Goal: Task Accomplishment & Management: Use online tool/utility

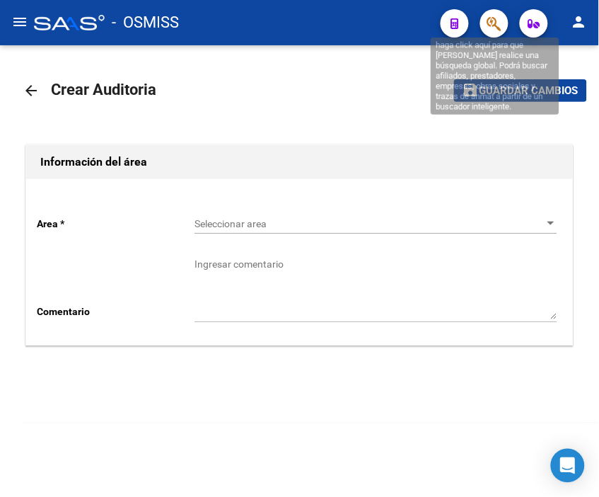
click at [498, 25] on icon "button" at bounding box center [495, 24] width 14 height 16
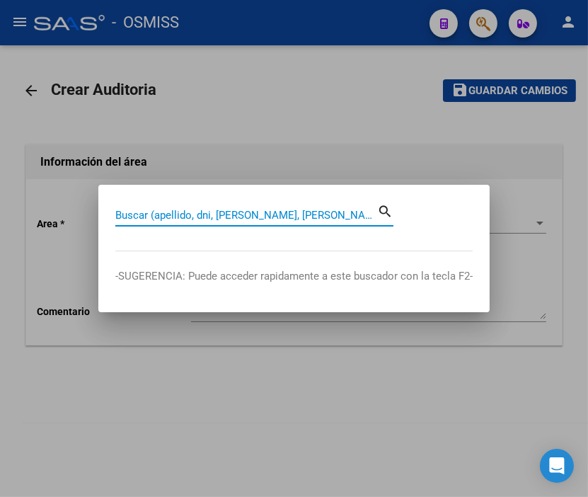
click at [180, 213] on input "Buscar (apellido, dni, [PERSON_NAME], [PERSON_NAME], cuit, obra social)" at bounding box center [246, 215] width 262 height 13
paste input "9-4681"
type input "9-4681"
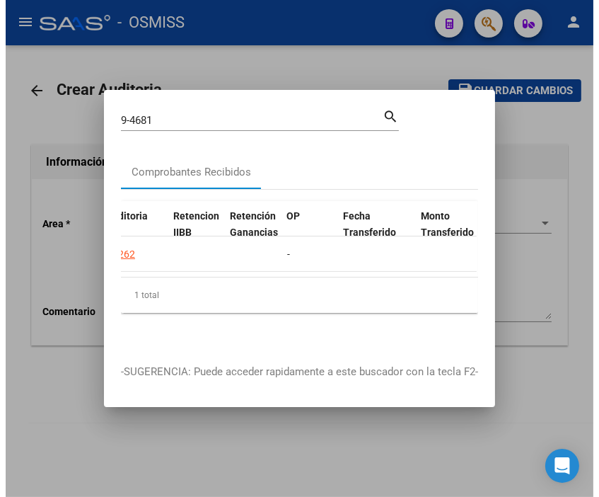
scroll to position [0, 893]
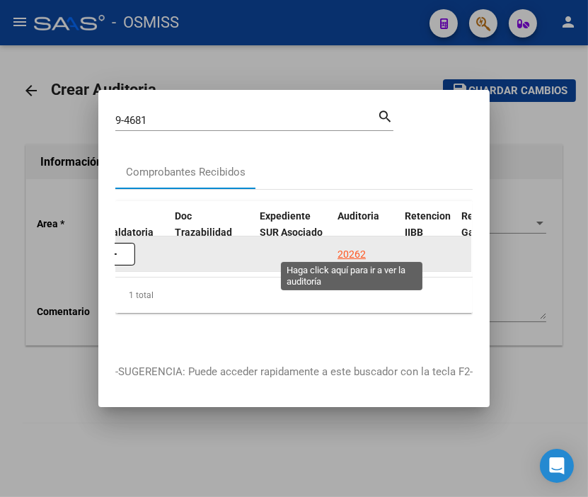
click at [350, 248] on div "20262" at bounding box center [352, 254] width 28 height 16
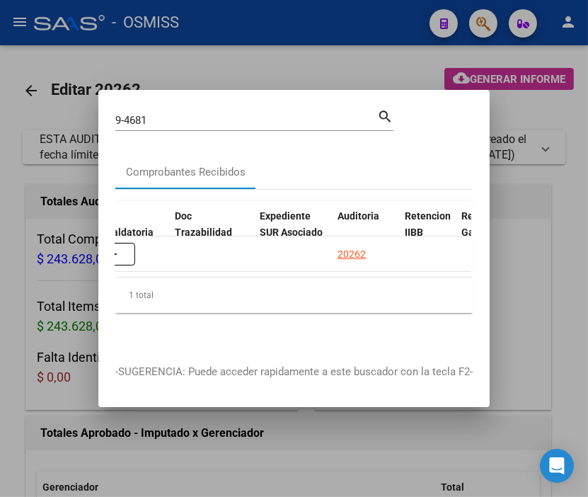
drag, startPoint x: 243, startPoint y: 61, endPoint x: 391, endPoint y: 158, distance: 176.9
click at [243, 59] on div at bounding box center [294, 248] width 588 height 497
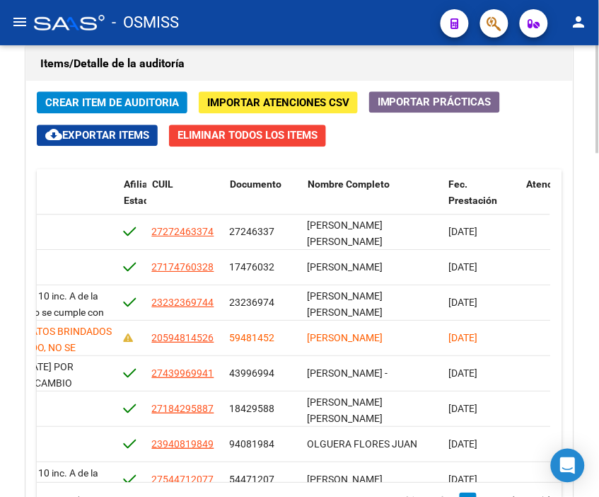
scroll to position [1258, 0]
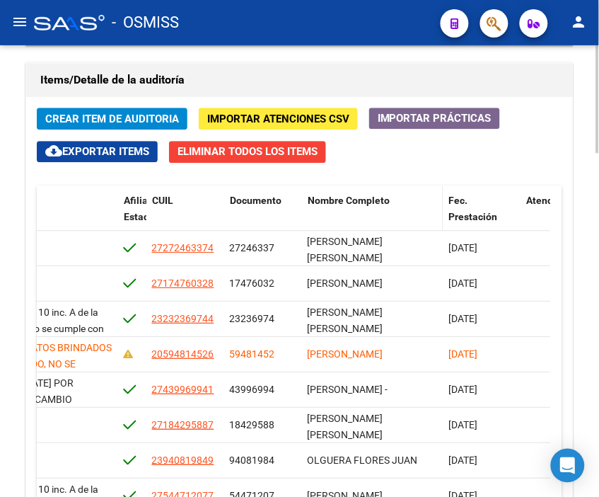
click at [343, 200] on span "Nombre Completo" at bounding box center [349, 200] width 82 height 11
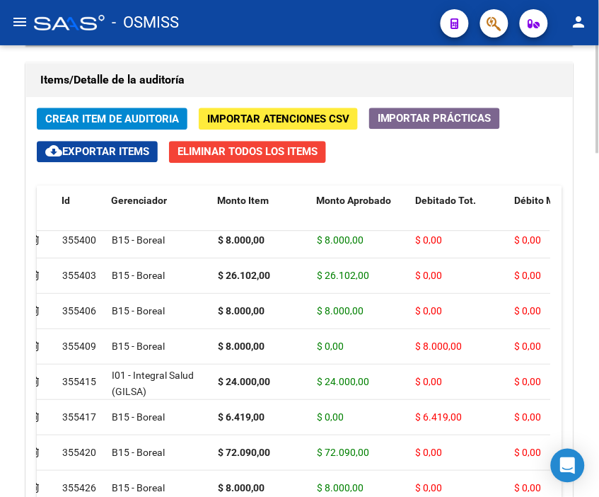
scroll to position [79, 0]
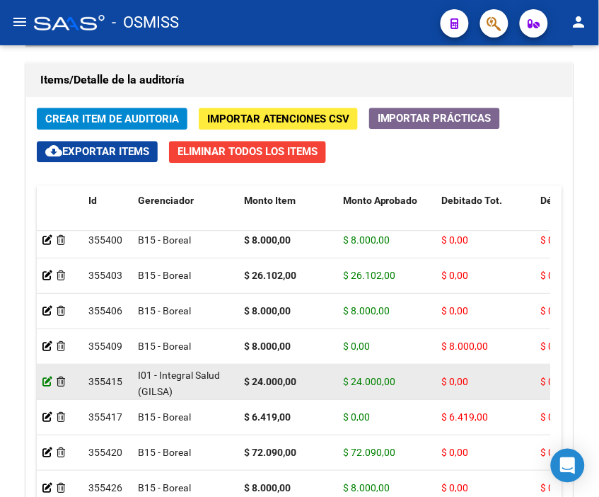
click at [45, 378] on icon at bounding box center [47, 382] width 10 height 10
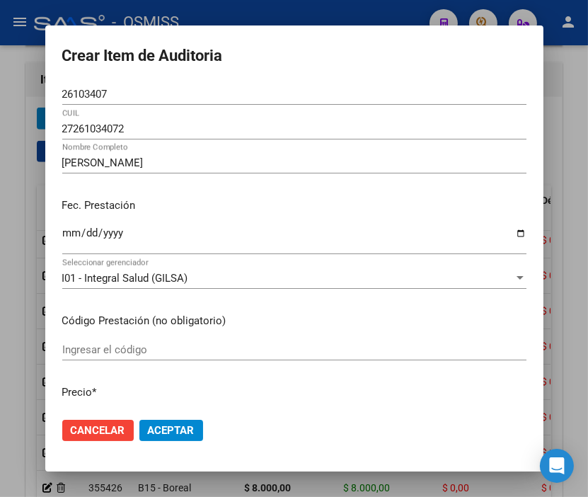
click at [256, 10] on div at bounding box center [294, 248] width 588 height 497
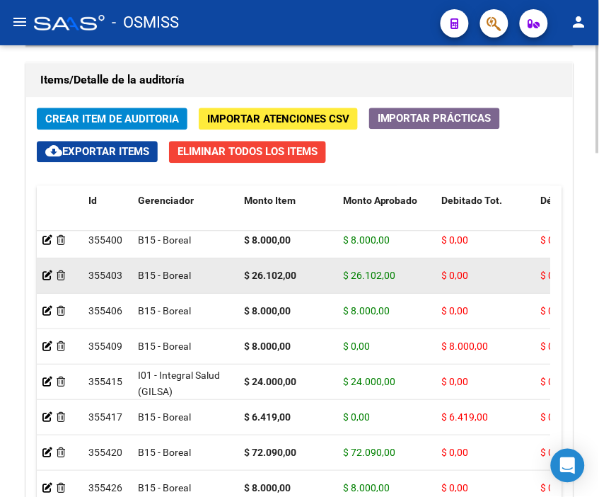
scroll to position [0, 0]
